Goal: Find specific page/section: Find specific page/section

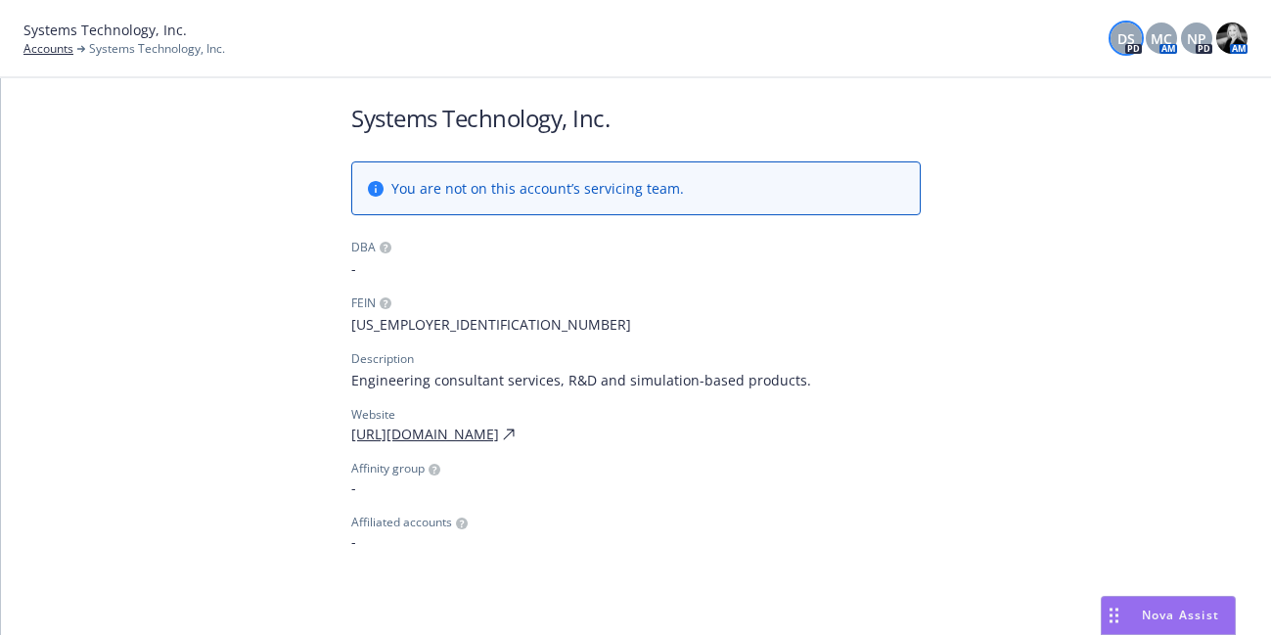
click at [1123, 36] on span "DS" at bounding box center [1126, 38] width 18 height 21
click at [1158, 37] on span "MC" at bounding box center [1161, 38] width 22 height 21
click at [1197, 32] on span "NP" at bounding box center [1197, 38] width 20 height 21
click at [1228, 32] on img at bounding box center [1231, 37] width 31 height 31
click at [1123, 37] on span "DS" at bounding box center [1126, 38] width 18 height 21
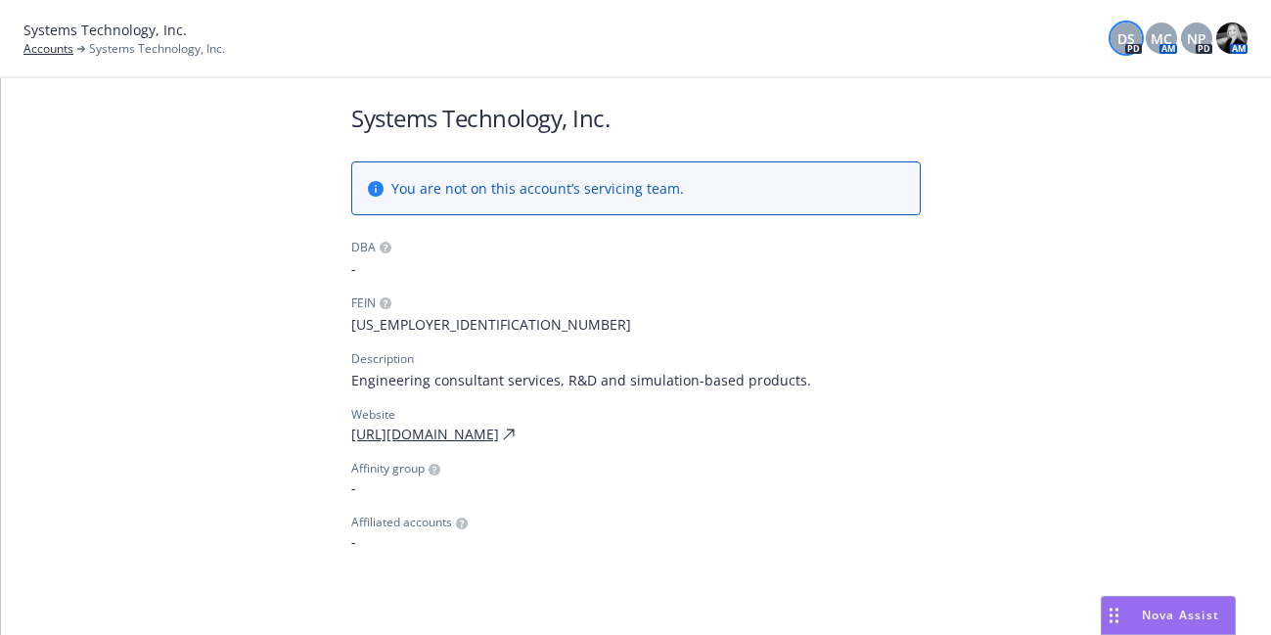
click at [929, 376] on div "Systems Technology, Inc. You are not on this account’s servicing team. DBA - FE…" at bounding box center [636, 326] width 616 height 497
